Goal: Task Accomplishment & Management: Use online tool/utility

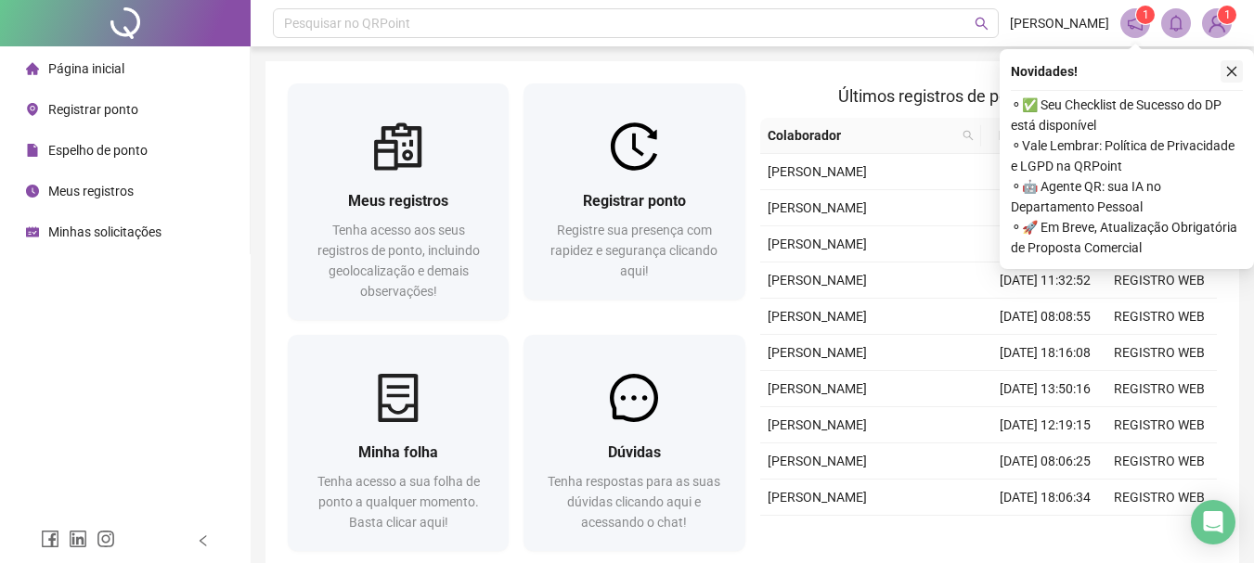
click at [1234, 71] on icon "close" at bounding box center [1231, 71] width 13 height 13
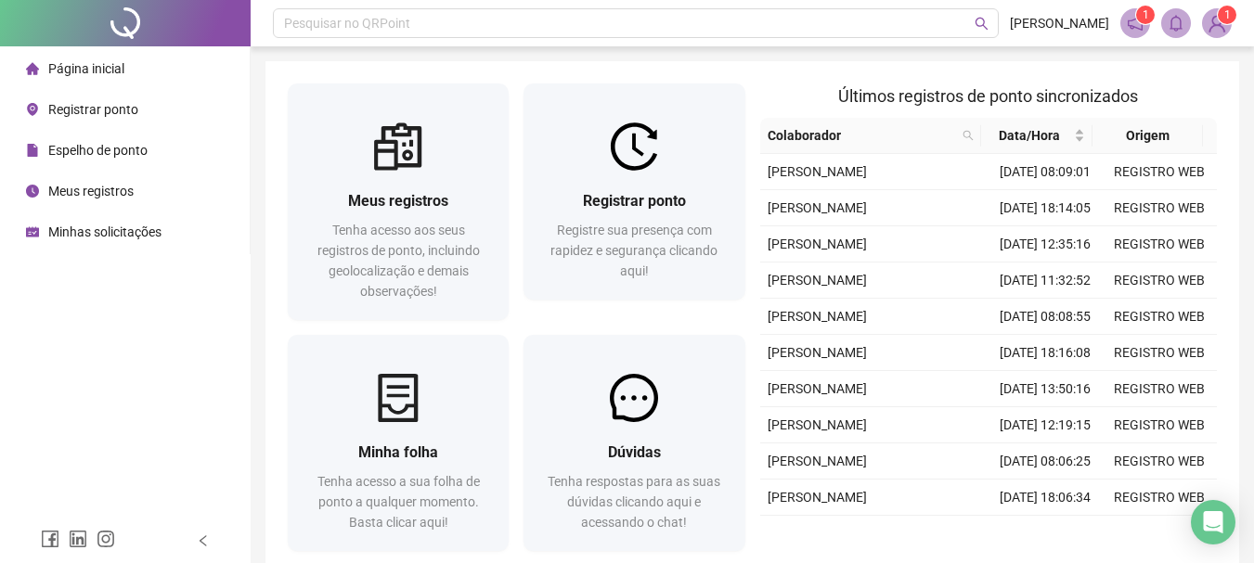
click at [117, 155] on span "Espelho de ponto" at bounding box center [97, 150] width 99 height 15
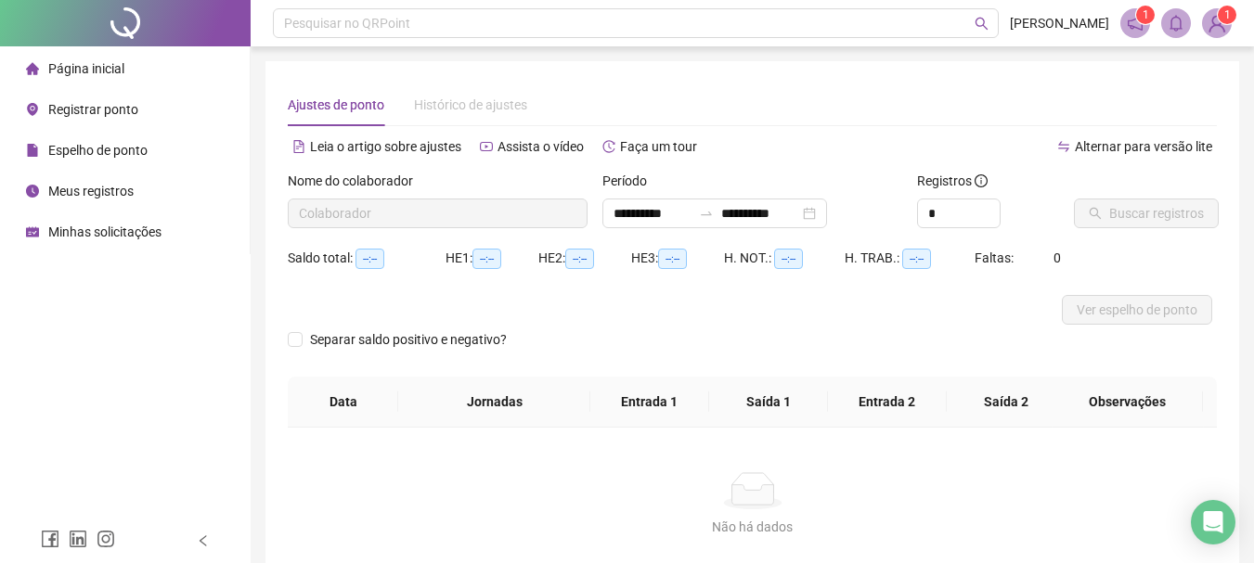
type input "**********"
click at [1160, 215] on span "Buscar registros" at bounding box center [1156, 213] width 95 height 20
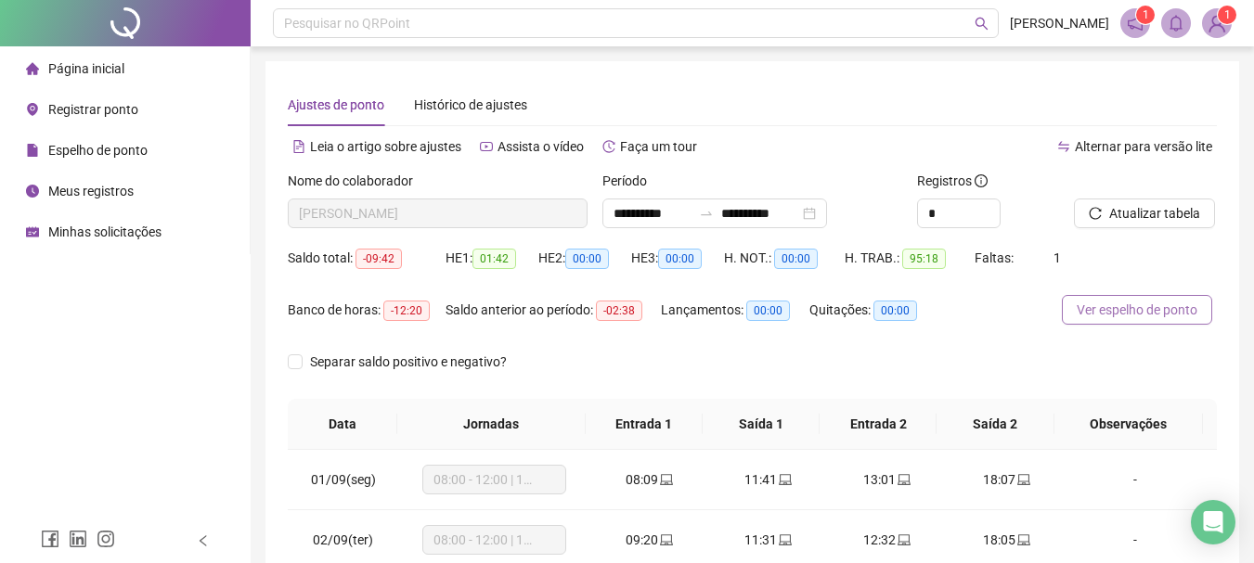
click at [1178, 317] on span "Ver espelho de ponto" at bounding box center [1137, 310] width 121 height 20
click at [776, 163] on div "Alternar para versão lite" at bounding box center [985, 156] width 465 height 30
click at [132, 55] on li "Página inicial" at bounding box center [125, 68] width 242 height 37
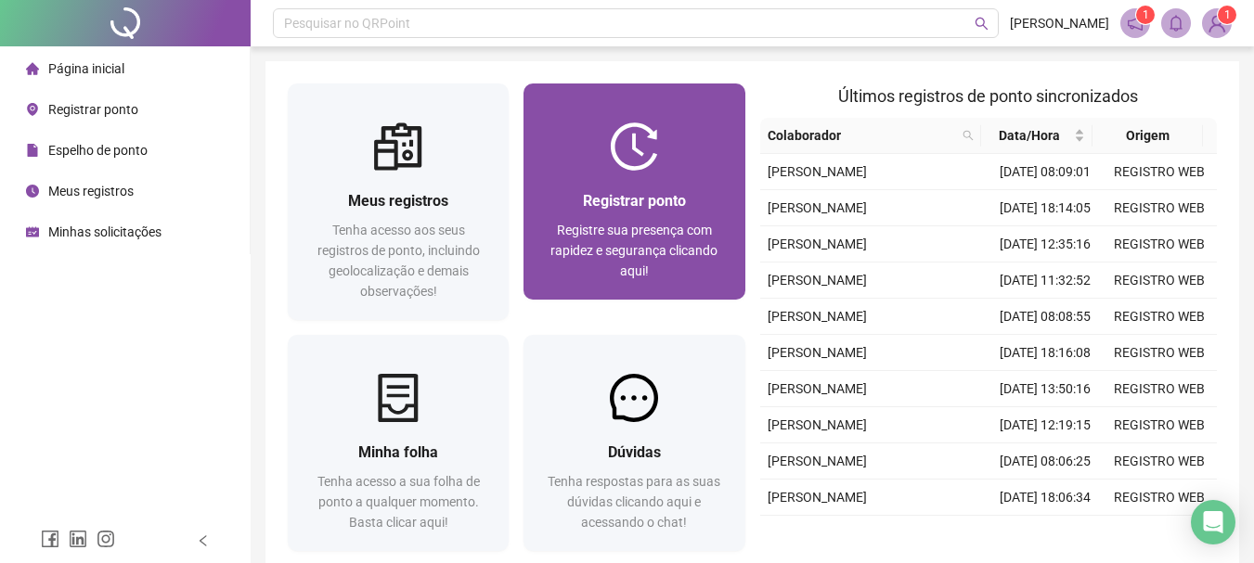
click at [647, 226] on span "Registre sua presença com rapidez e segurança clicando aqui!" at bounding box center [633, 251] width 167 height 56
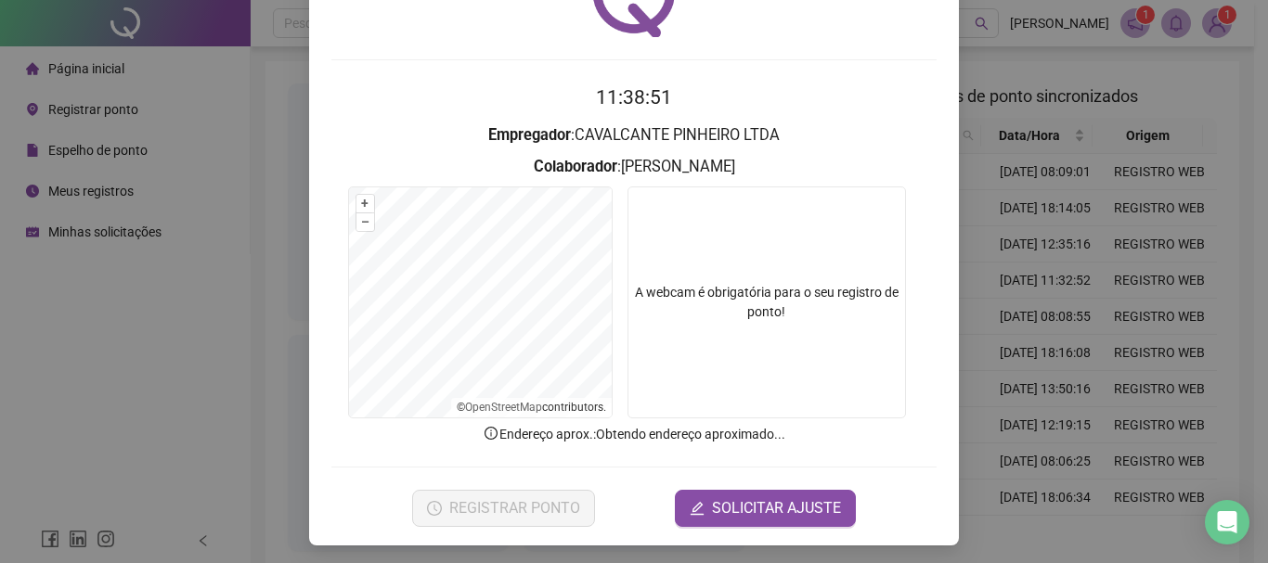
scroll to position [121, 0]
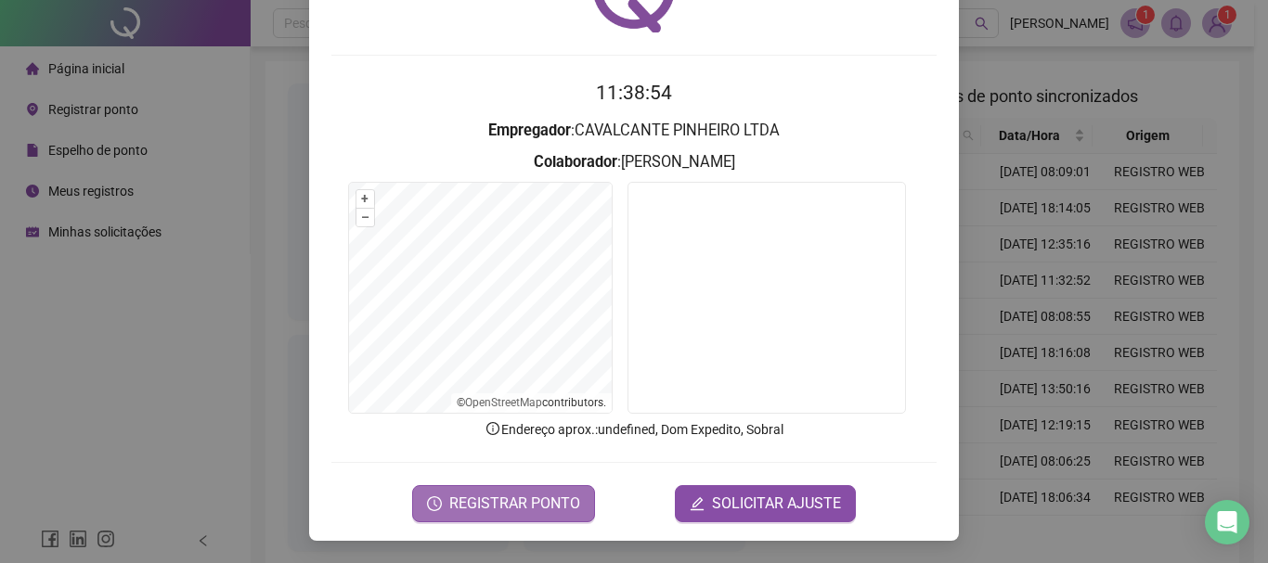
click at [539, 501] on span "REGISTRAR PONTO" at bounding box center [514, 504] width 131 height 22
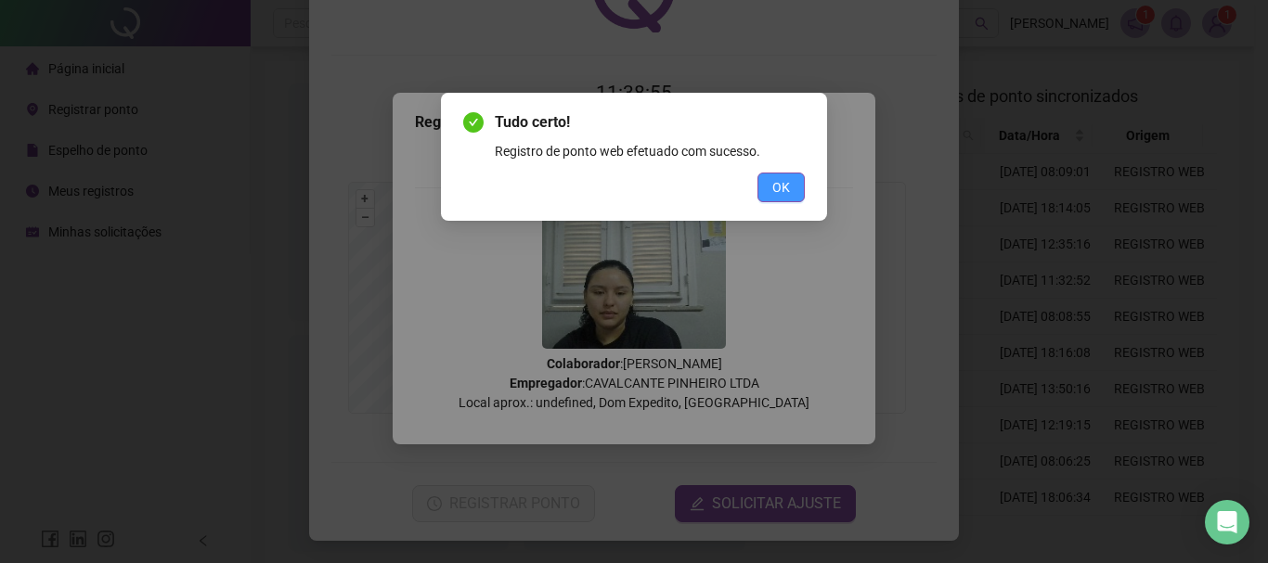
click at [767, 195] on button "OK" at bounding box center [780, 188] width 47 height 30
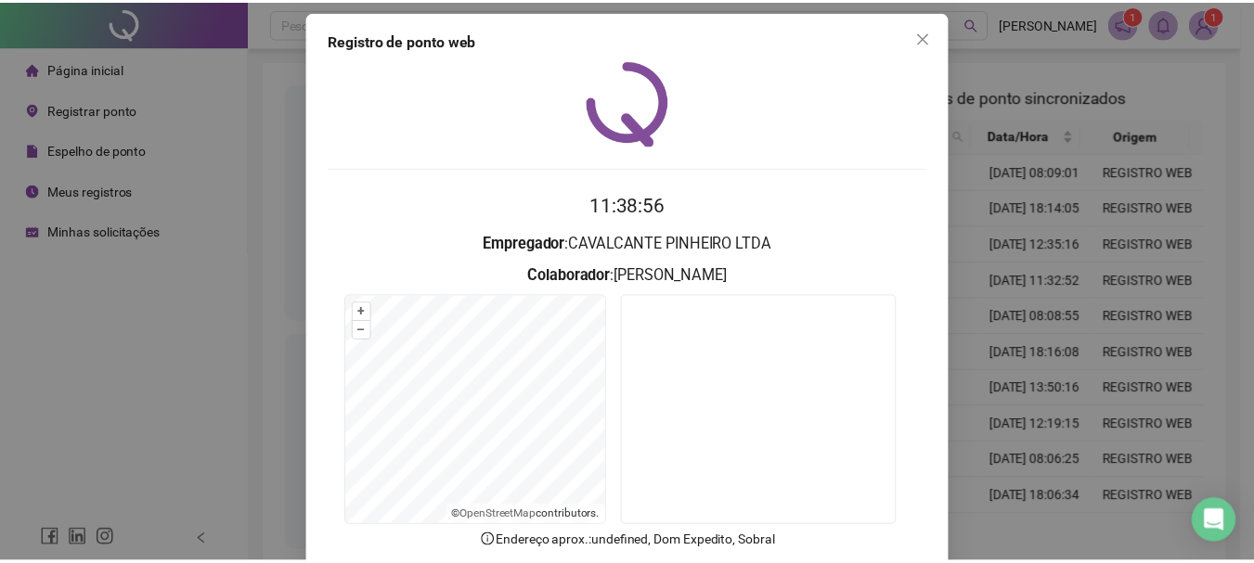
scroll to position [0, 0]
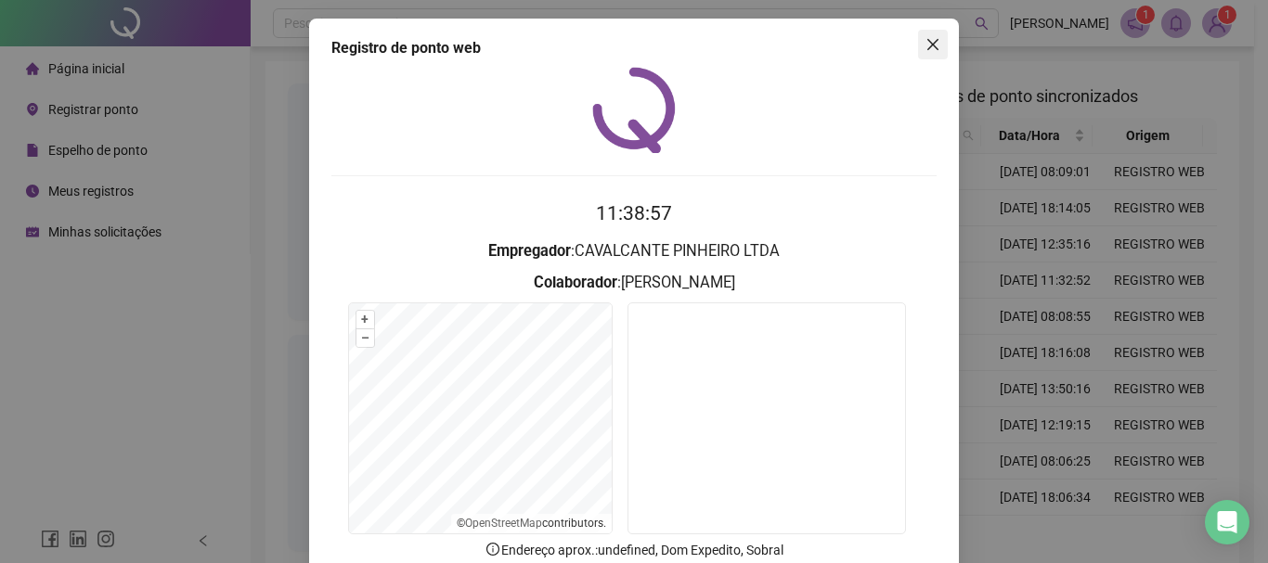
click at [938, 43] on span "Close" at bounding box center [933, 44] width 30 height 15
